Goal: Information Seeking & Learning: Check status

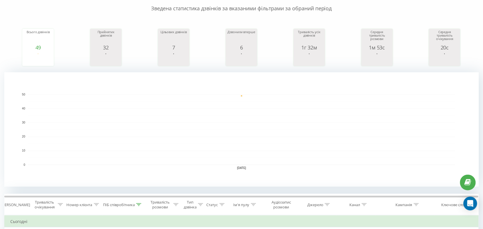
scroll to position [232, 0]
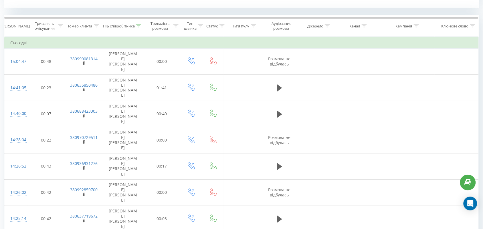
click at [140, 27] on icon at bounding box center [138, 26] width 5 height 3
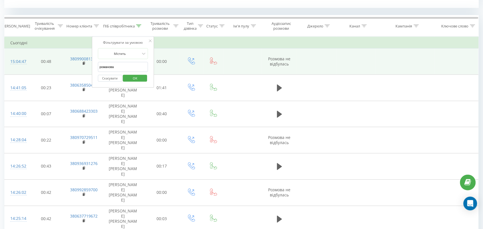
drag, startPoint x: 135, startPoint y: 67, endPoint x: 61, endPoint y: 49, distance: 76.7
click at [74, 70] on table "Фільтрувати за умовою Дорівнює Скасувати OK Фільтрувати за умовою Містить Скасу…" at bounding box center [241, 174] width 474 height 275
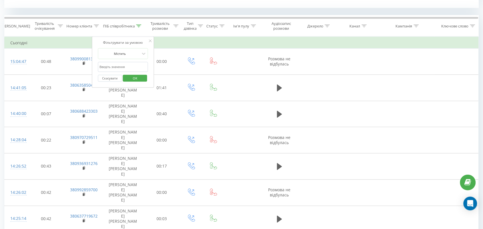
click at [119, 65] on input "text" at bounding box center [123, 67] width 50 height 10
type input "Валерія"
click at [137, 75] on span "OK" at bounding box center [135, 78] width 16 height 9
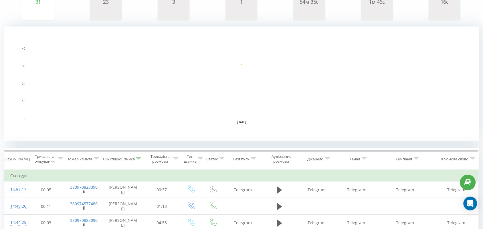
scroll to position [143, 0]
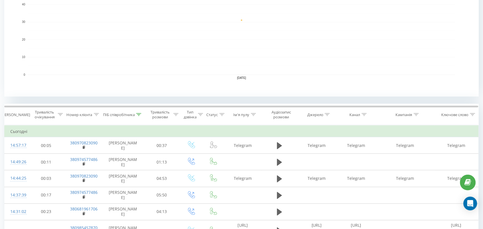
click at [137, 114] on icon at bounding box center [138, 114] width 5 height 3
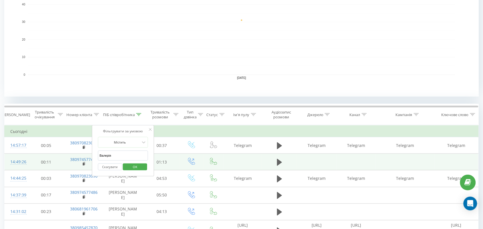
drag, startPoint x: 123, startPoint y: 158, endPoint x: 55, endPoint y: 155, distance: 68.1
click at [55, 155] on table "Фільтрувати за умовою Дорівнює Скасувати OK Фільтрувати за умовою Містить Скасу…" at bounding box center [241, 216] width 474 height 183
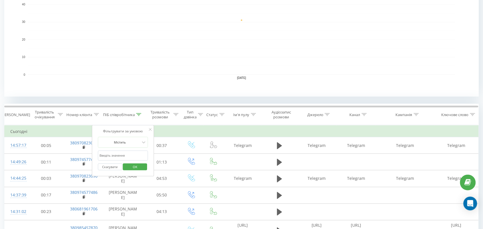
click at [130, 156] on input "text" at bounding box center [123, 156] width 50 height 10
type input "тамара"
click at [139, 167] on span "OK" at bounding box center [135, 166] width 16 height 9
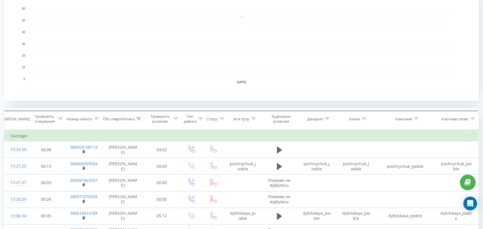
scroll to position [143, 0]
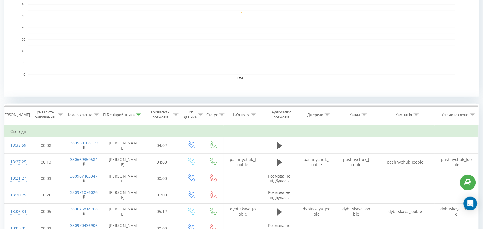
click at [140, 115] on icon at bounding box center [138, 114] width 5 height 3
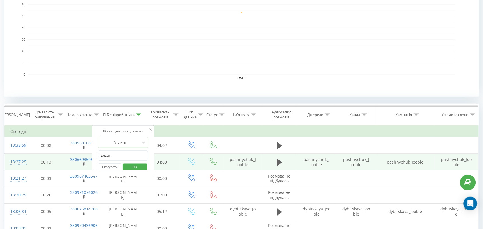
drag, startPoint x: 128, startPoint y: 157, endPoint x: 62, endPoint y: 160, distance: 65.8
click at [62, 160] on table "Фільтрувати за умовою Дорівнює Скасувати OK Фільтрувати за умовою Містить Скасу…" at bounding box center [241, 214] width 474 height 178
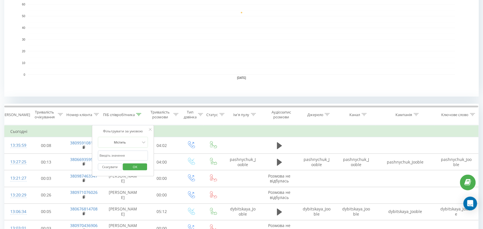
click at [137, 155] on input "text" at bounding box center [123, 156] width 50 height 10
type input "Косяк"
click at [133, 169] on span "OK" at bounding box center [135, 166] width 16 height 9
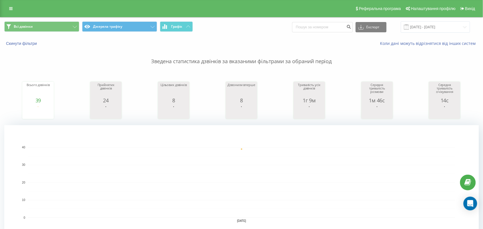
scroll to position [107, 0]
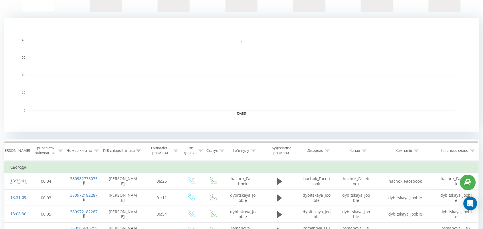
click at [138, 149] on icon at bounding box center [138, 150] width 5 height 3
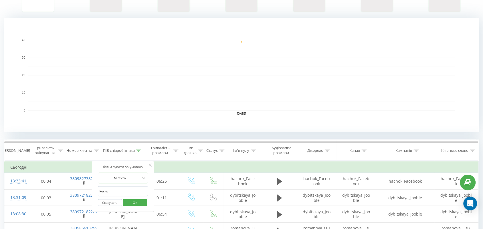
click at [136, 201] on span "OK" at bounding box center [135, 202] width 16 height 9
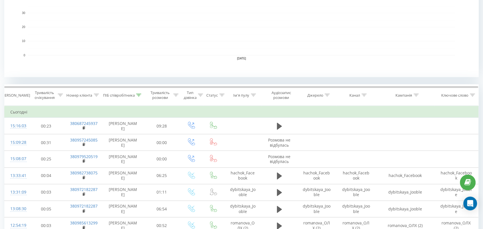
scroll to position [204, 0]
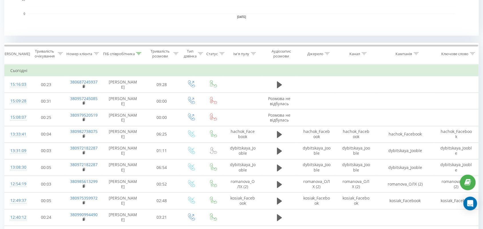
click at [138, 55] on icon at bounding box center [138, 53] width 5 height 3
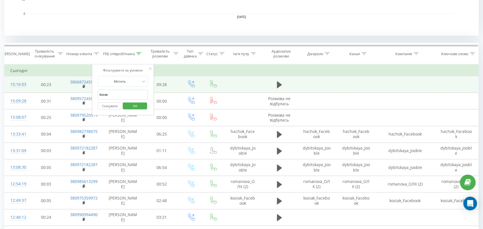
drag, startPoint x: 115, startPoint y: 98, endPoint x: 52, endPoint y: 89, distance: 63.9
click at [52, 89] on table "Фільтрувати за умовою Дорівнює Скасувати OK Фільтрувати за умовою Містить Скасу…" at bounding box center [241, 153] width 474 height 178
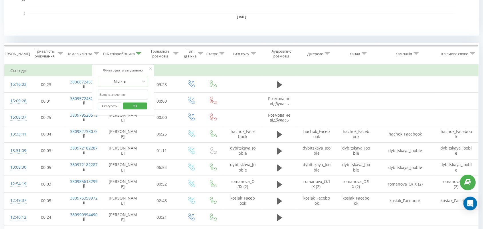
click at [114, 92] on input "text" at bounding box center [123, 95] width 50 height 10
type input "Валерія"
click at [140, 105] on span "OK" at bounding box center [135, 106] width 16 height 9
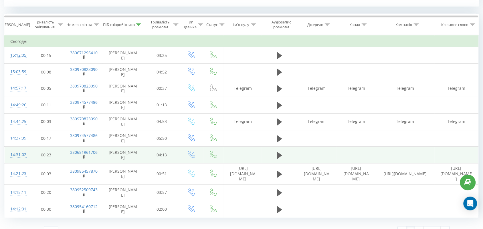
scroll to position [240, 0]
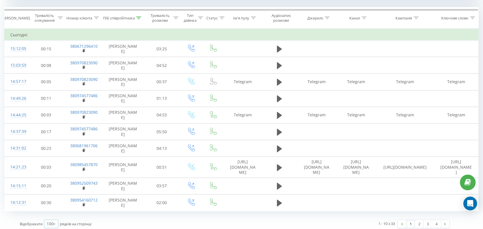
click at [56, 219] on icon at bounding box center [54, 224] width 9 height 11
click at [53, 213] on span "100" at bounding box center [50, 215] width 7 height 5
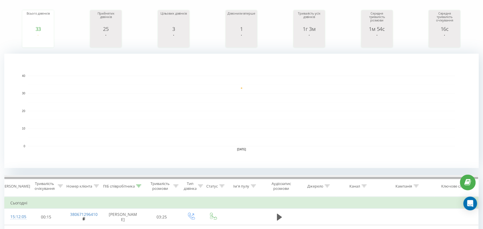
scroll to position [143, 0]
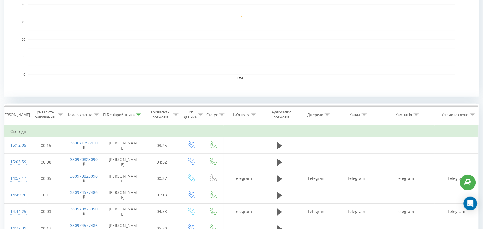
click at [137, 115] on icon at bounding box center [138, 114] width 5 height 3
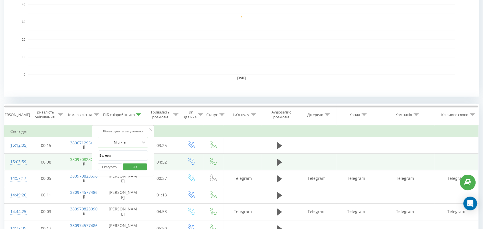
drag, startPoint x: 123, startPoint y: 158, endPoint x: 80, endPoint y: 157, distance: 42.9
click at [81, 157] on table "Фільтрувати за умовою Дорівнює Скасувати OK Фільтрувати за умовою Містить Скасу…" at bounding box center [241, 216] width 474 height 183
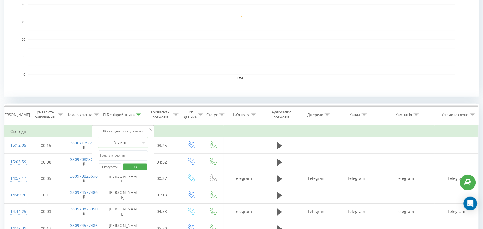
click at [132, 156] on input "text" at bounding box center [123, 156] width 50 height 10
type input "романова"
click at [136, 166] on span "OK" at bounding box center [135, 166] width 16 height 9
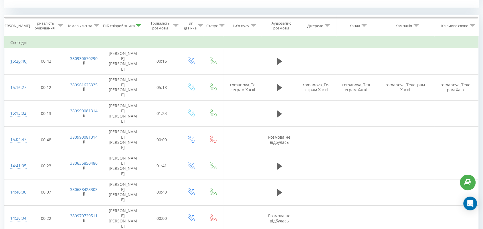
scroll to position [240, 0]
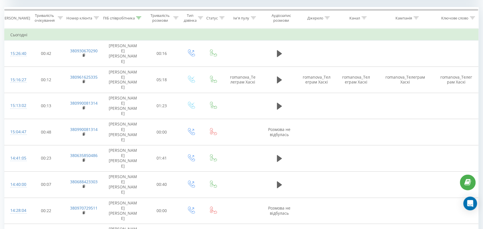
click at [139, 18] on icon at bounding box center [138, 18] width 5 height 3
click at [139, 19] on icon at bounding box center [138, 18] width 5 height 3
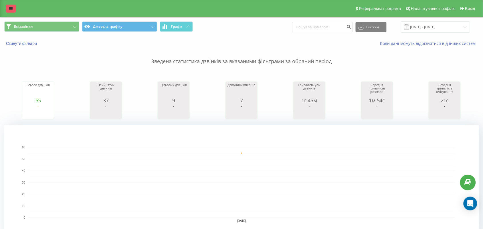
click at [8, 9] on link at bounding box center [11, 9] width 10 height 8
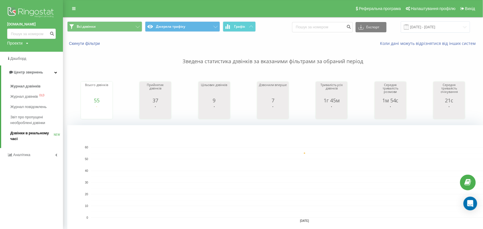
click at [40, 135] on span "Дзвінки в реальному часі" at bounding box center [31, 135] width 43 height 11
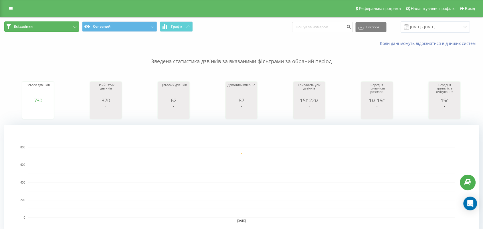
click at [39, 24] on button "Всі дзвінки" at bounding box center [41, 26] width 75 height 10
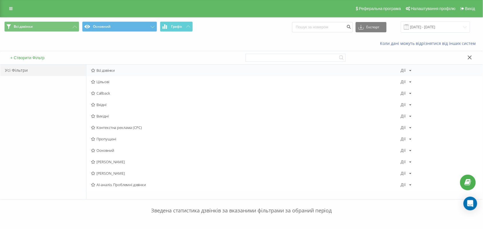
click at [122, 67] on div "Всі дзвінки Дії Редагувати Копіювати Видалити За замовчуванням Поділитися" at bounding box center [284, 70] width 396 height 11
click at [121, 69] on span "Всі дзвінки" at bounding box center [245, 70] width 309 height 4
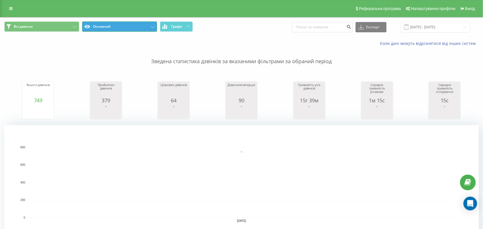
click at [118, 27] on button "Основний" at bounding box center [119, 26] width 75 height 10
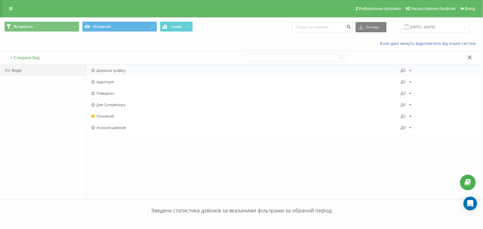
click at [119, 68] on div "Джерела трафіку Дії Редагувати Копіювати Видалити За замовчуванням Поділитися" at bounding box center [284, 70] width 396 height 11
click at [120, 68] on div "Джерела трафіку Дії Редагувати Копіювати Видалити За замовчуванням Поділитися" at bounding box center [284, 70] width 396 height 11
click at [124, 70] on span "Джерела трафіку" at bounding box center [245, 70] width 309 height 4
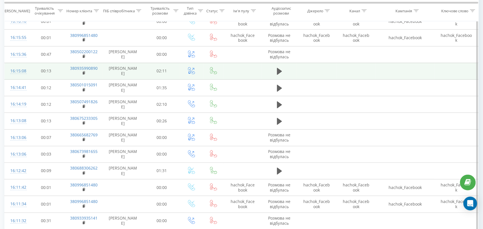
scroll to position [429, 0]
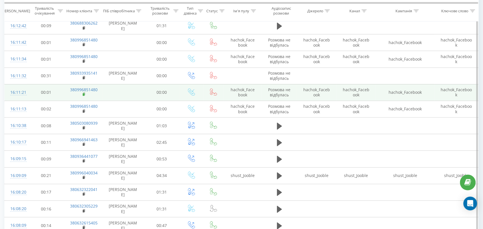
click at [83, 94] on icon at bounding box center [84, 94] width 3 height 4
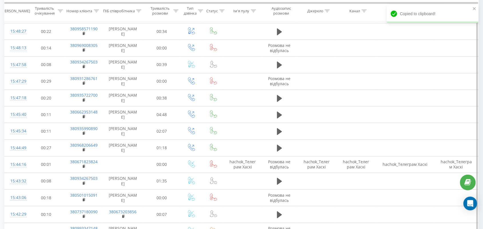
scroll to position [1216, 0]
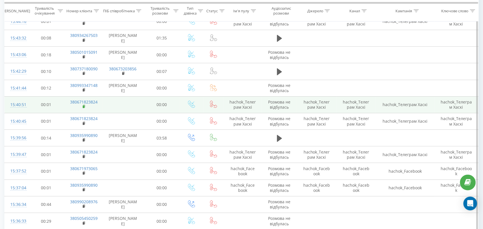
click at [83, 108] on rect at bounding box center [84, 107] width 2 height 3
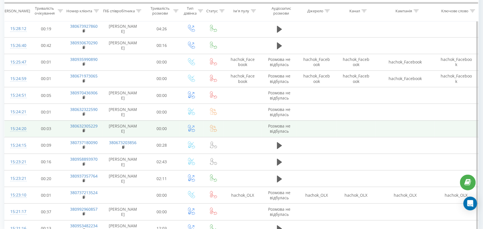
scroll to position [1716, 0]
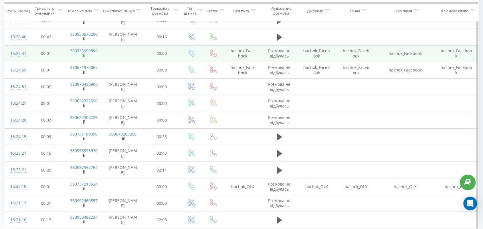
click at [83, 57] on rect at bounding box center [84, 55] width 2 height 3
click at [84, 57] on rect at bounding box center [84, 55] width 2 height 3
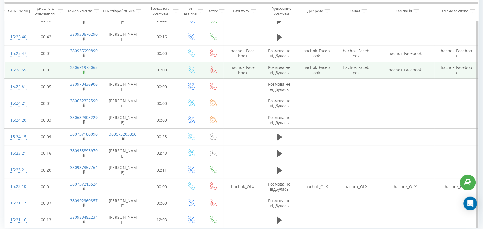
click at [84, 74] on rect at bounding box center [84, 72] width 2 height 3
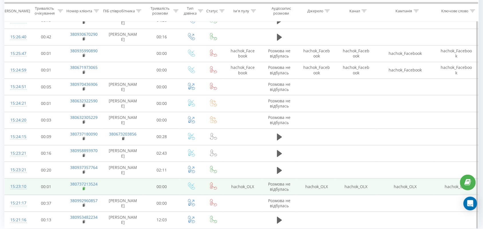
click at [84, 190] on rect at bounding box center [84, 189] width 2 height 3
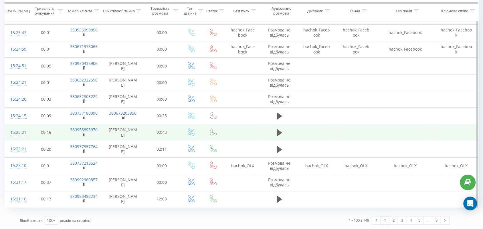
scroll to position [1744, 0]
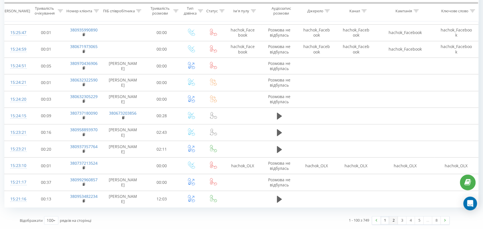
click at [393, 220] on link "2" at bounding box center [393, 221] width 9 height 8
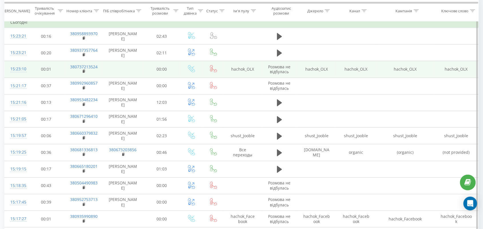
scroll to position [233, 0]
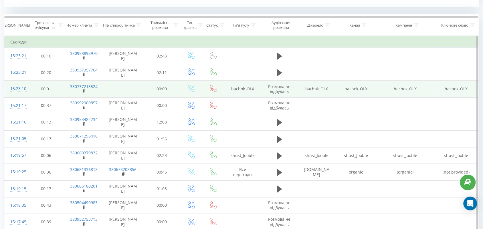
click at [82, 91] on td "380737213524" at bounding box center [83, 89] width 38 height 17
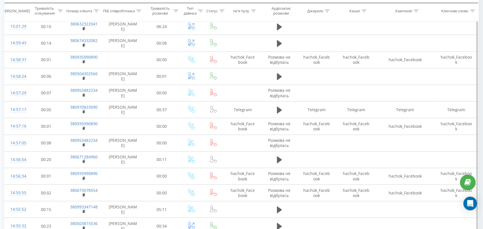
scroll to position [1162, 0]
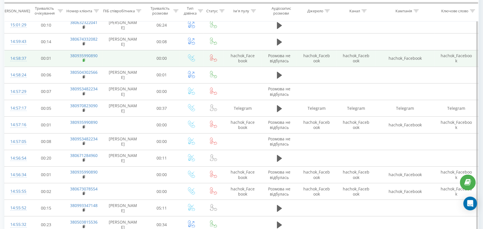
click at [84, 61] on icon at bounding box center [84, 60] width 2 height 3
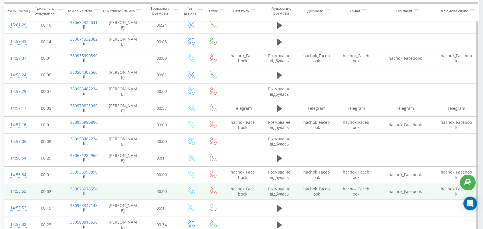
click at [83, 195] on rect at bounding box center [84, 193] width 2 height 3
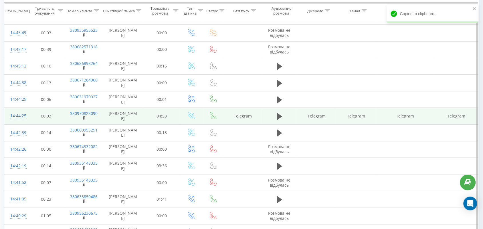
scroll to position [1744, 0]
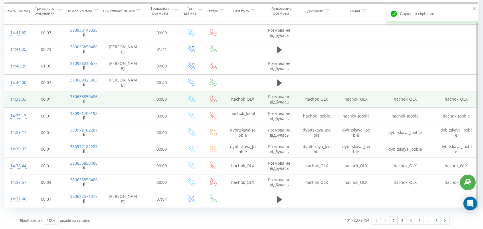
click at [83, 102] on icon at bounding box center [84, 102] width 3 height 4
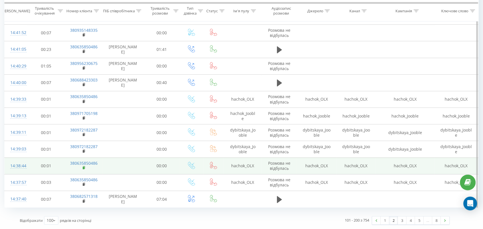
click at [83, 166] on icon at bounding box center [84, 168] width 3 height 4
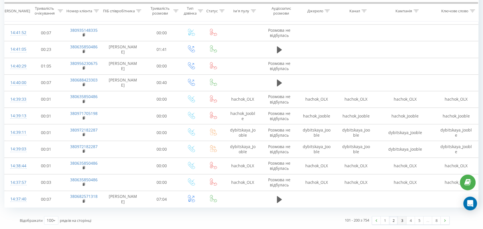
click at [401, 217] on link "3" at bounding box center [402, 221] width 9 height 8
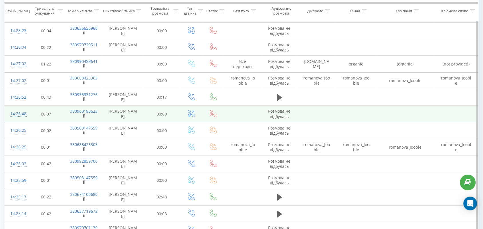
scroll to position [519, 0]
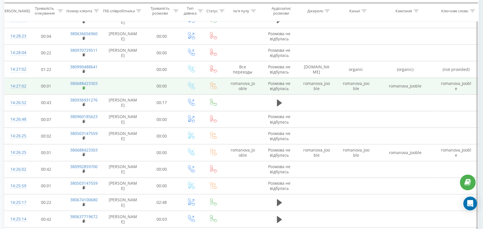
click at [84, 88] on rect at bounding box center [84, 88] width 2 height 3
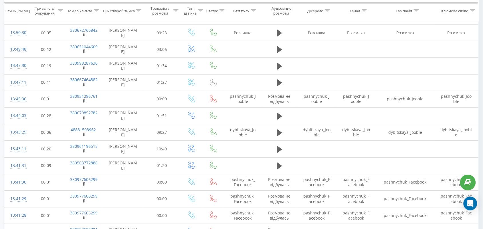
scroll to position [1744, 0]
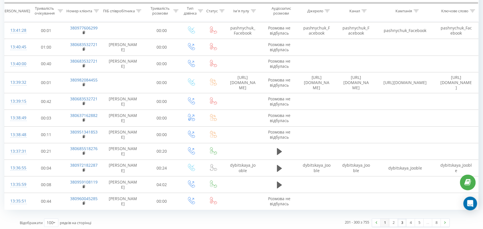
click at [386, 220] on link "1" at bounding box center [385, 223] width 9 height 8
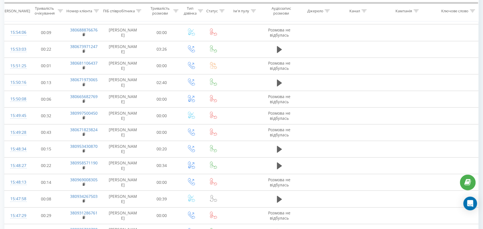
scroll to position [233, 0]
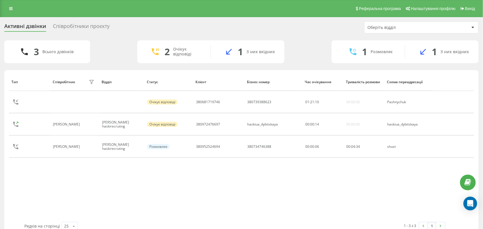
click at [92, 25] on div "Співробітники проєкту" at bounding box center [81, 27] width 57 height 9
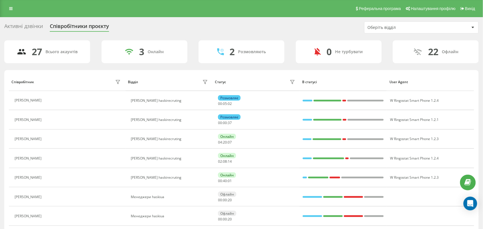
click at [20, 23] on div "Активні дзвінки" at bounding box center [23, 27] width 39 height 9
click at [12, 7] on icon at bounding box center [10, 9] width 3 height 4
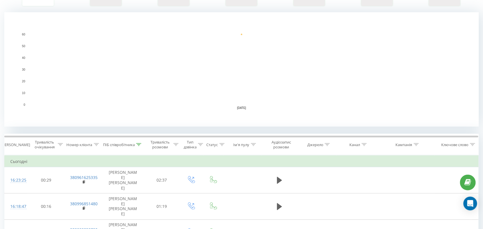
scroll to position [215, 0]
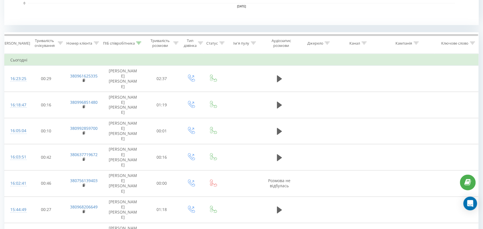
click at [136, 42] on icon at bounding box center [138, 43] width 5 height 3
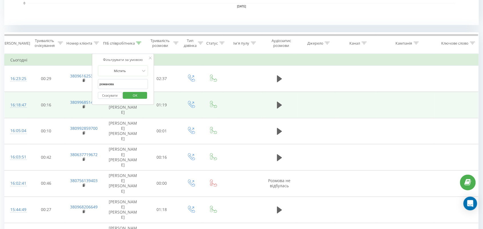
drag, startPoint x: 129, startPoint y: 85, endPoint x: 21, endPoint y: 88, distance: 107.9
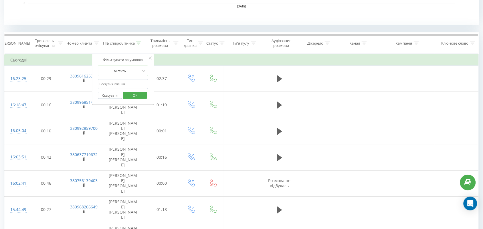
click at [127, 83] on input "text" at bounding box center [123, 84] width 50 height 10
type input "Валерія"
click at [135, 95] on span "OK" at bounding box center [135, 95] width 16 height 9
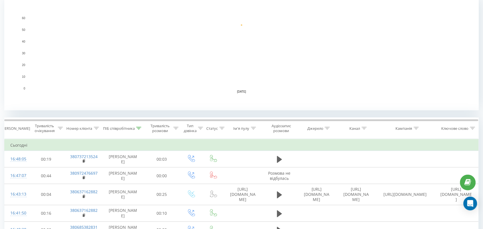
scroll to position [143, 0]
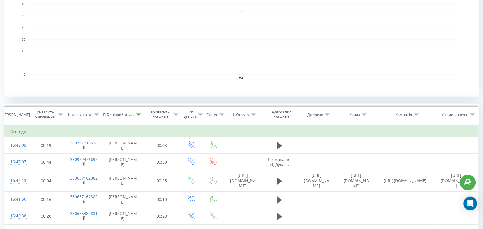
click at [137, 114] on icon at bounding box center [138, 114] width 5 height 3
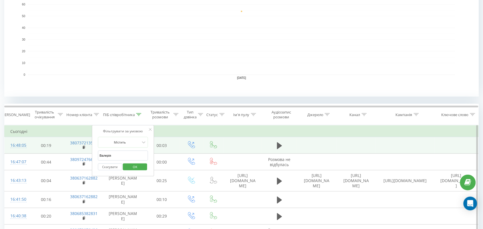
drag, startPoint x: 128, startPoint y: 160, endPoint x: 20, endPoint y: 145, distance: 108.9
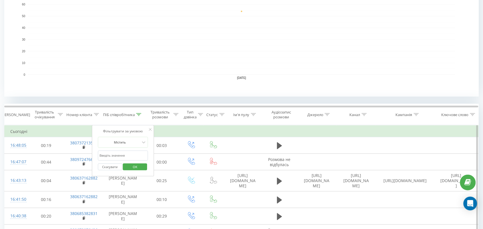
click at [138, 153] on input "text" at bounding box center [123, 156] width 50 height 10
type input "романова"
click at [136, 168] on span "OK" at bounding box center [135, 166] width 16 height 9
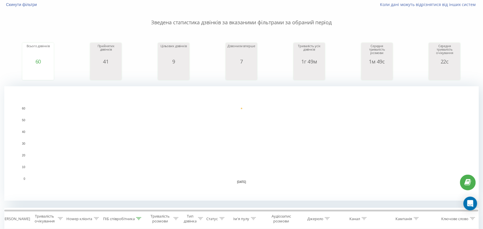
scroll to position [286, 0]
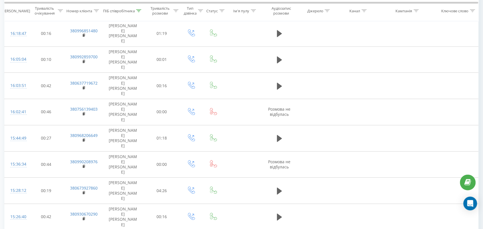
click at [138, 12] on div at bounding box center [138, 10] width 5 height 5
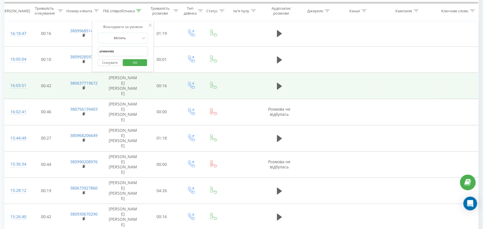
drag, startPoint x: 127, startPoint y: 54, endPoint x: 35, endPoint y: 56, distance: 92.1
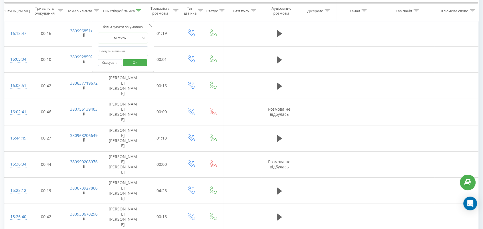
drag, startPoint x: 111, startPoint y: 50, endPoint x: 113, endPoint y: 58, distance: 7.8
click at [112, 51] on input "text" at bounding box center [123, 51] width 50 height 10
type input "тамара"
click at [135, 58] on div "Скасувати OK" at bounding box center [123, 62] width 50 height 13
drag, startPoint x: 138, startPoint y: 62, endPoint x: 152, endPoint y: 58, distance: 15.0
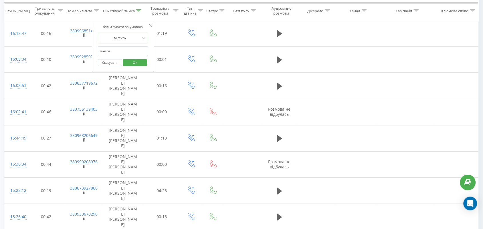
click at [138, 63] on span "OK" at bounding box center [135, 62] width 16 height 9
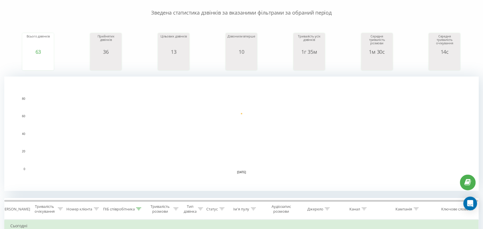
scroll to position [29, 0]
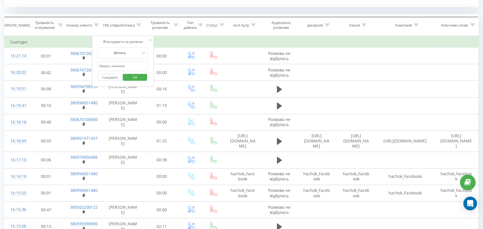
click at [141, 82] on span "OK" at bounding box center [135, 77] width 16 height 9
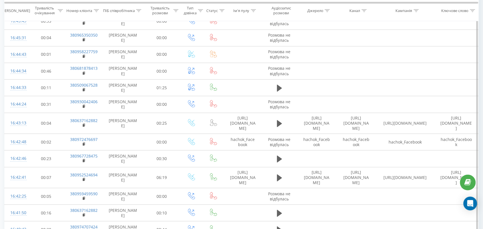
scroll to position [1064, 0]
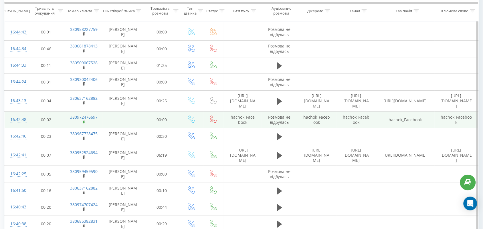
click at [84, 121] on rect at bounding box center [84, 122] width 2 height 3
